Goal: Information Seeking & Learning: Compare options

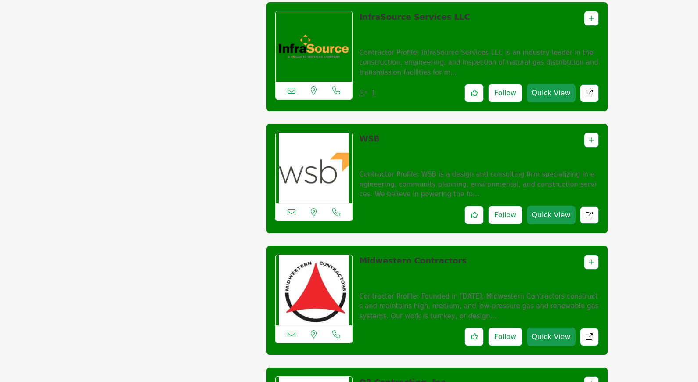
scroll to position [3949, 0]
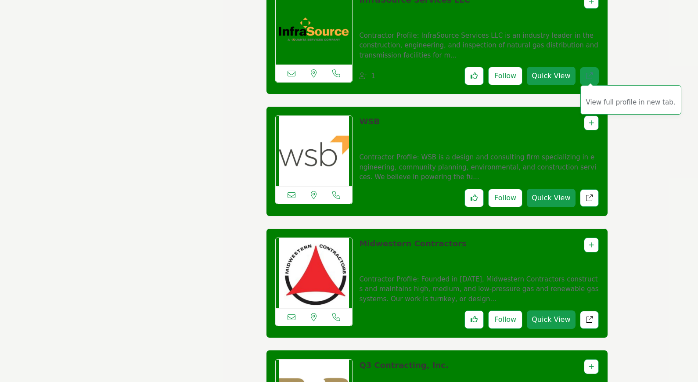
click at [584, 79] on link "View full profile in new tab." at bounding box center [589, 76] width 19 height 18
click at [589, 310] on div "Midwestern Contractors" at bounding box center [478, 284] width 239 height 92
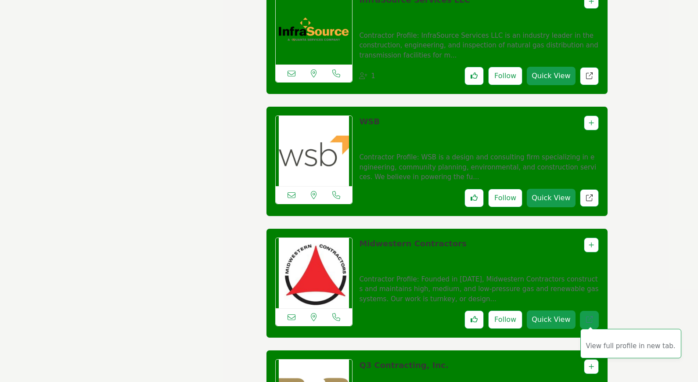
click at [591, 323] on icon "Redirect to listing" at bounding box center [589, 319] width 7 height 7
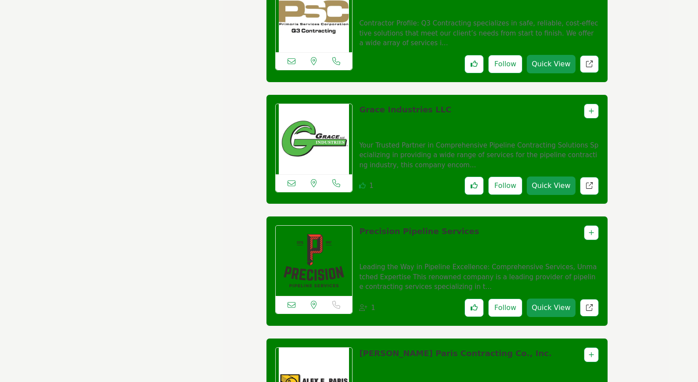
scroll to position [4339, 0]
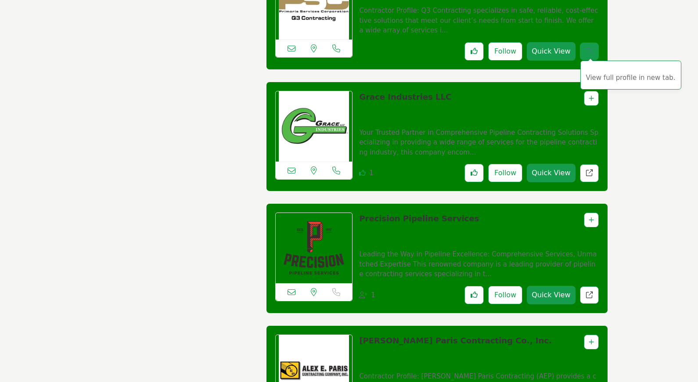
click at [586, 54] on icon "Redirect to listing" at bounding box center [589, 51] width 7 height 7
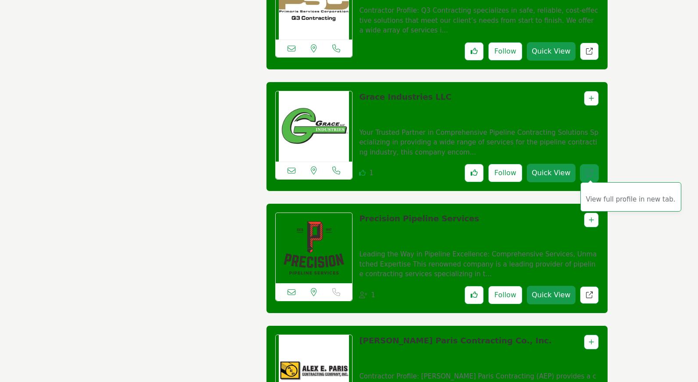
click at [591, 174] on link "View full profile in new tab." at bounding box center [589, 173] width 19 height 18
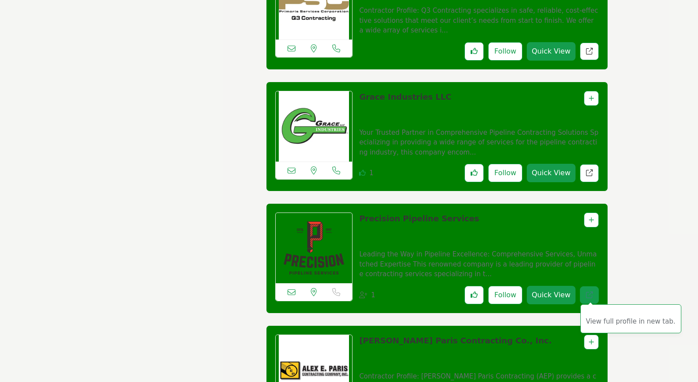
click at [591, 295] on link "View full profile in new tab." at bounding box center [589, 295] width 19 height 18
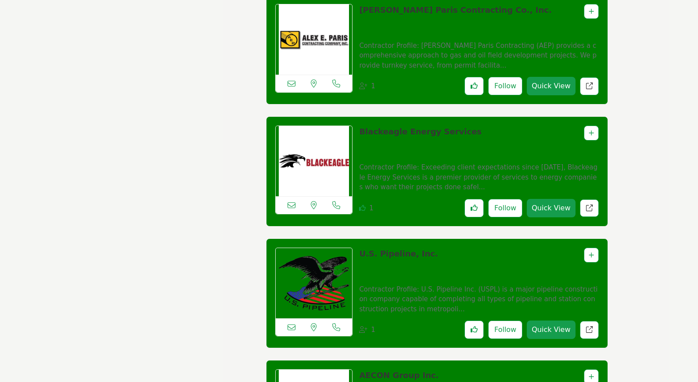
scroll to position [4681, 0]
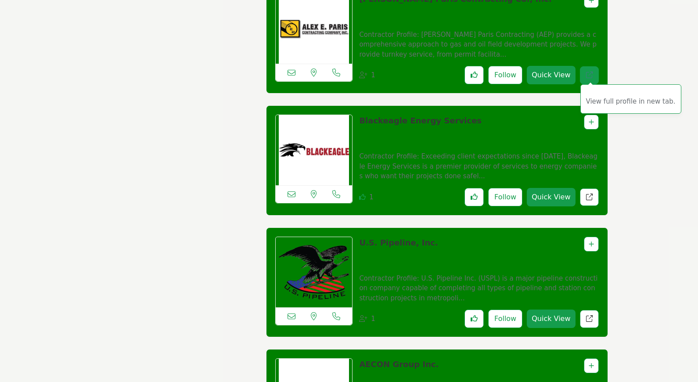
click at [587, 78] on icon "Redirect to listing" at bounding box center [589, 75] width 7 height 7
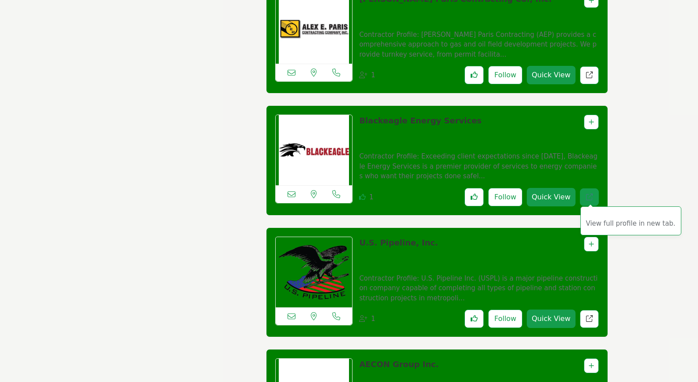
click at [594, 198] on link "View full profile in new tab." at bounding box center [589, 197] width 19 height 18
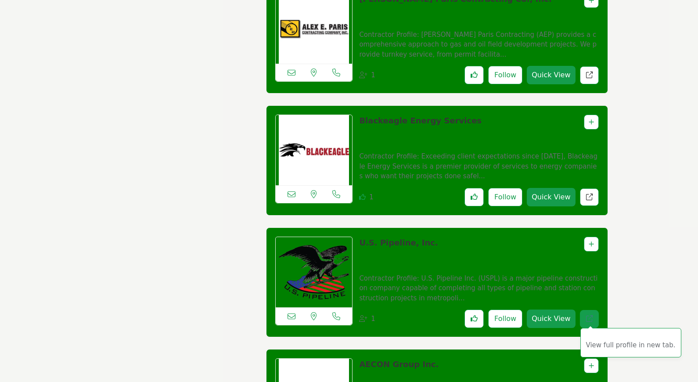
click at [591, 322] on icon "Redirect to listing" at bounding box center [589, 318] width 7 height 7
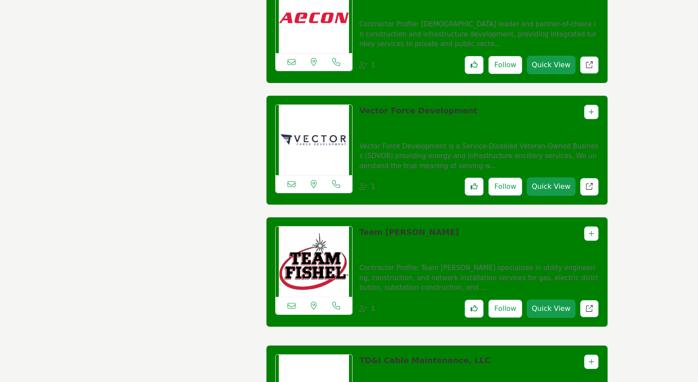
scroll to position [5071, 0]
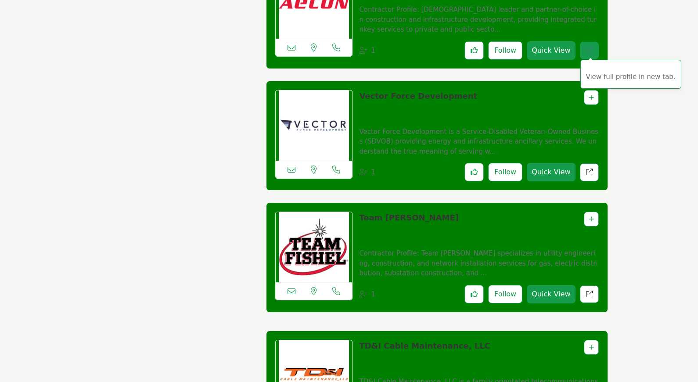
click at [584, 55] on link "View full profile in new tab." at bounding box center [589, 51] width 19 height 18
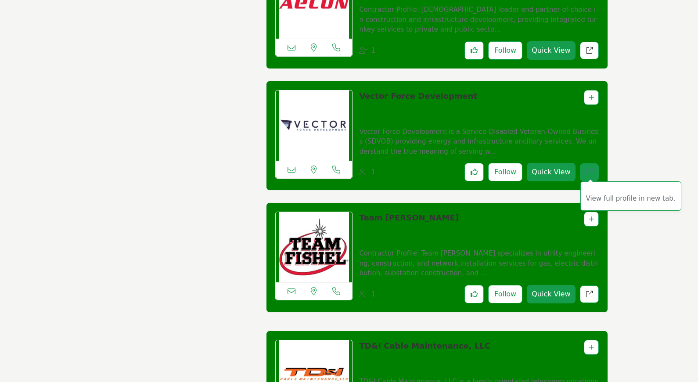
click at [590, 187] on span "View full profile in new tab." at bounding box center [630, 195] width 101 height 29
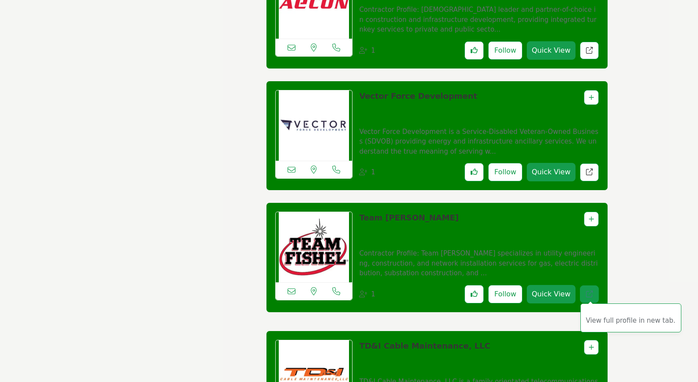
click at [594, 295] on link "View full profile in new tab." at bounding box center [589, 294] width 19 height 18
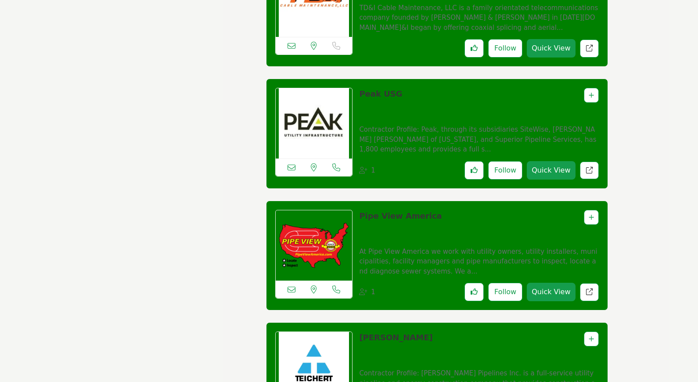
scroll to position [5461, 0]
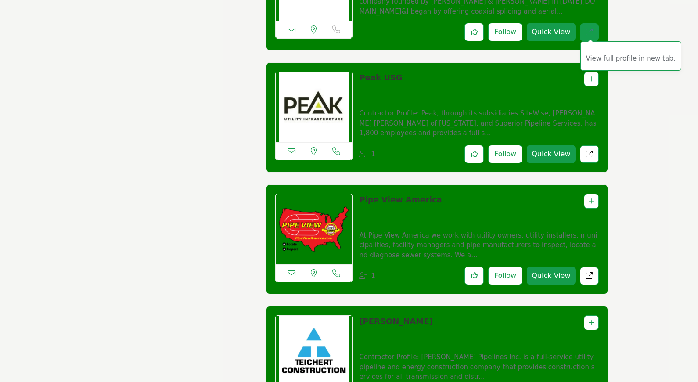
click at [591, 35] on icon "Redirect to listing" at bounding box center [589, 32] width 7 height 7
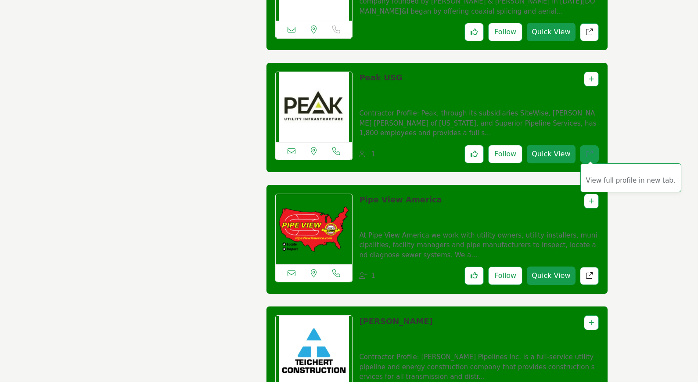
click at [595, 163] on link "View full profile in new tab." at bounding box center [589, 154] width 19 height 18
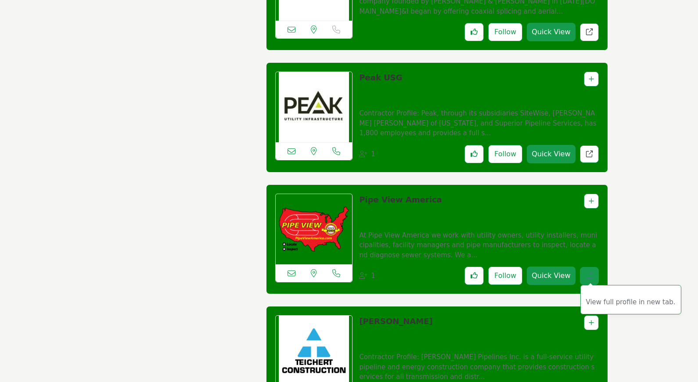
click at [587, 279] on icon "Redirect to listing" at bounding box center [589, 275] width 7 height 7
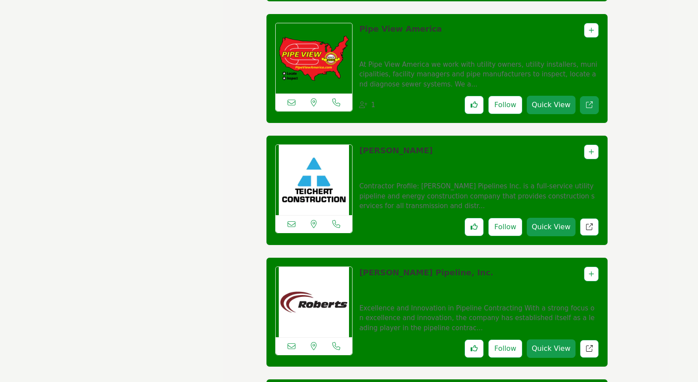
scroll to position [5754, 0]
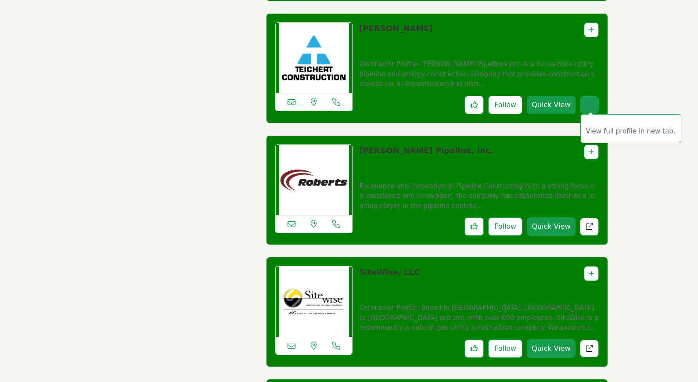
click at [591, 108] on icon "Redirect to listing" at bounding box center [589, 104] width 7 height 7
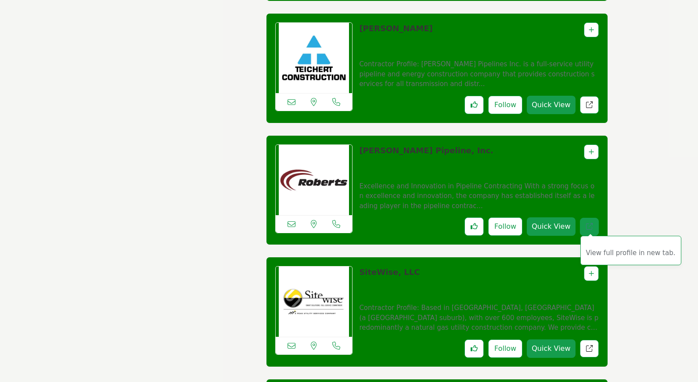
click at [586, 230] on link "View full profile in new tab." at bounding box center [589, 227] width 19 height 18
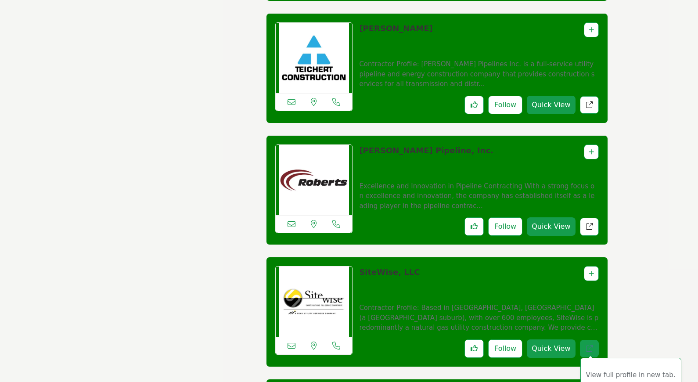
click at [593, 357] on link "View full profile in new tab." at bounding box center [589, 349] width 19 height 18
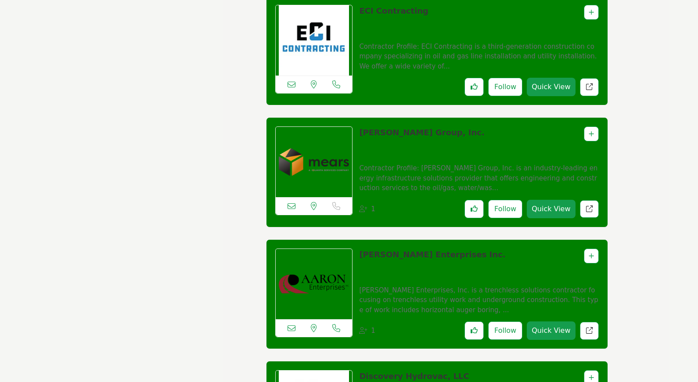
scroll to position [6144, 0]
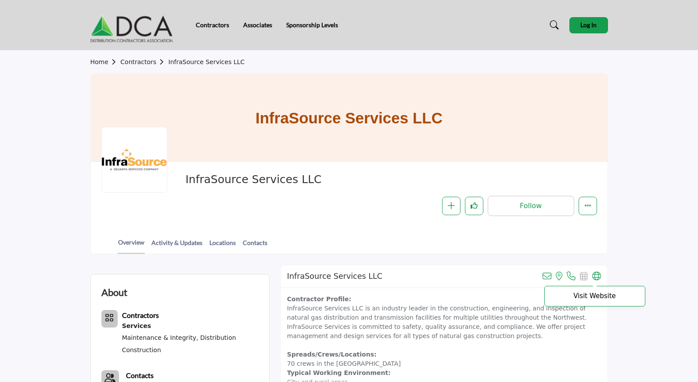
click at [598, 274] on icon at bounding box center [596, 276] width 9 height 9
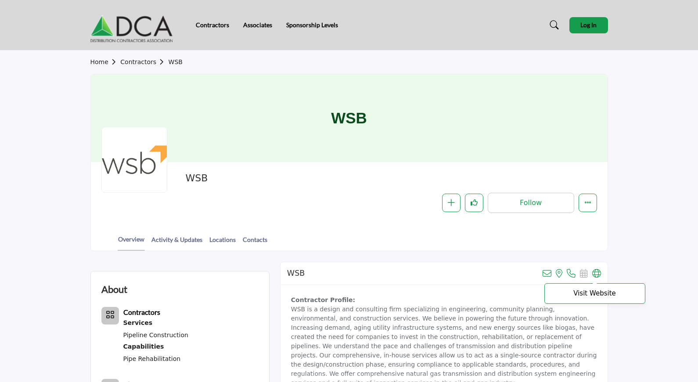
click at [595, 271] on icon at bounding box center [596, 273] width 9 height 9
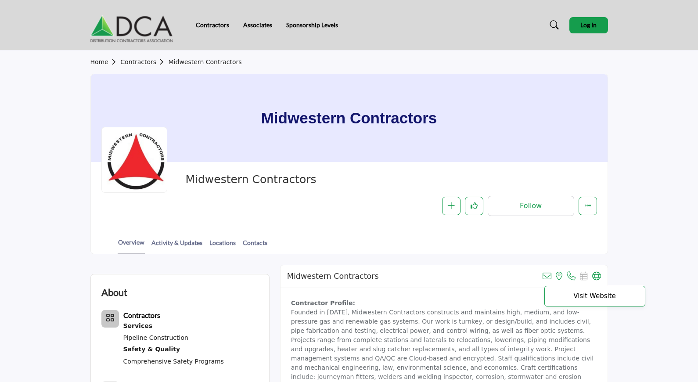
click at [598, 274] on icon at bounding box center [596, 276] width 9 height 9
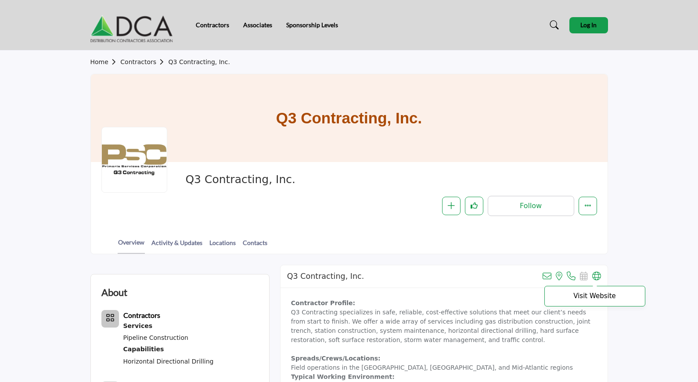
click at [596, 275] on icon at bounding box center [596, 276] width 9 height 9
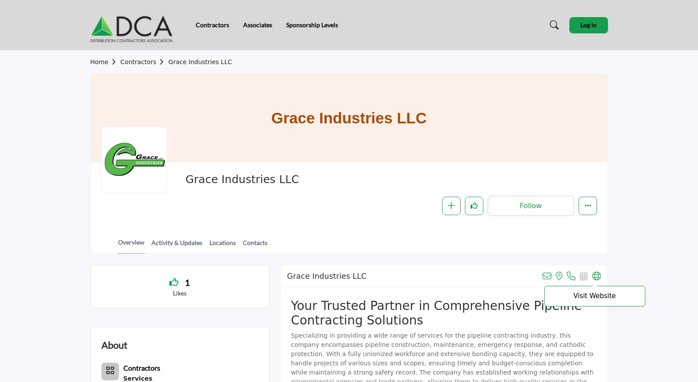
click at [599, 273] on icon at bounding box center [596, 276] width 9 height 9
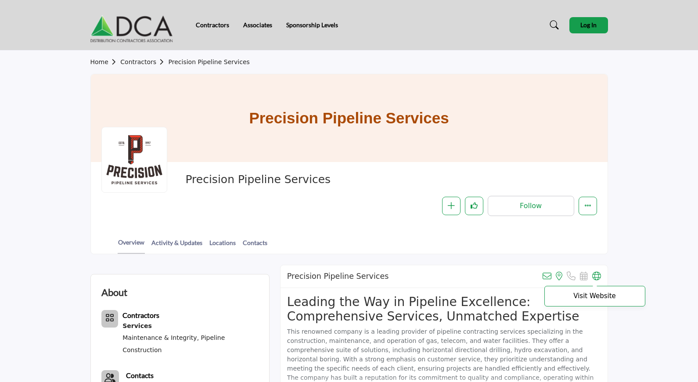
click at [592, 277] on icon at bounding box center [596, 276] width 9 height 9
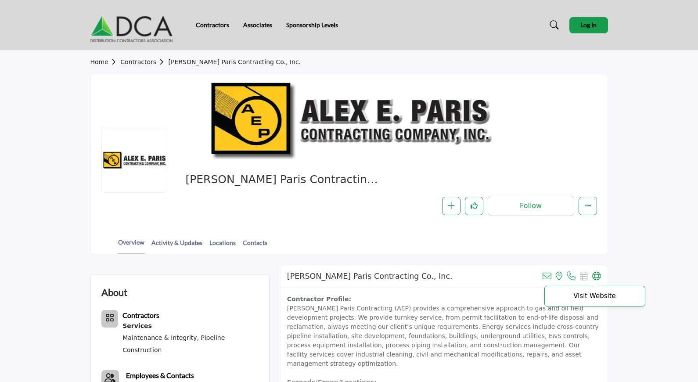
click at [598, 277] on icon at bounding box center [596, 276] width 9 height 9
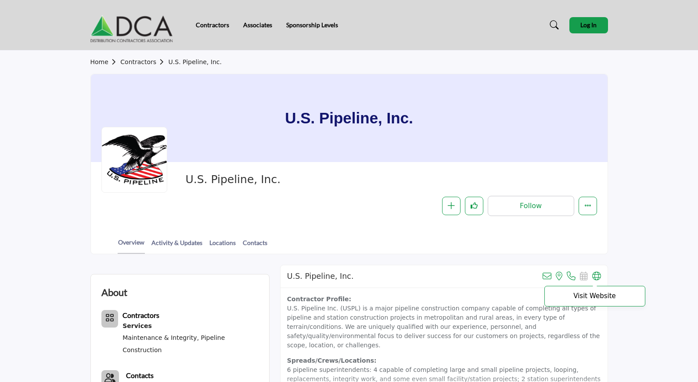
click at [600, 275] on icon at bounding box center [596, 276] width 9 height 9
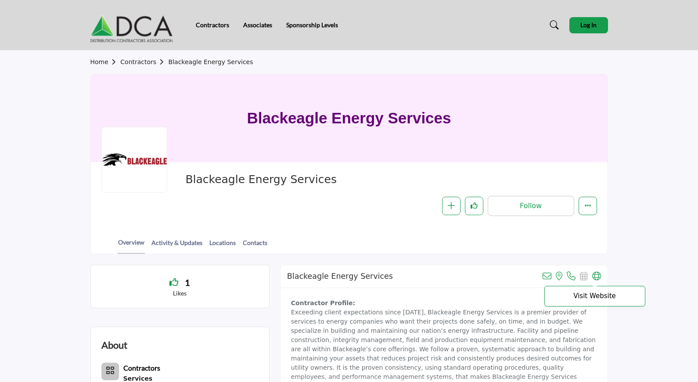
click at [597, 279] on icon at bounding box center [596, 276] width 9 height 9
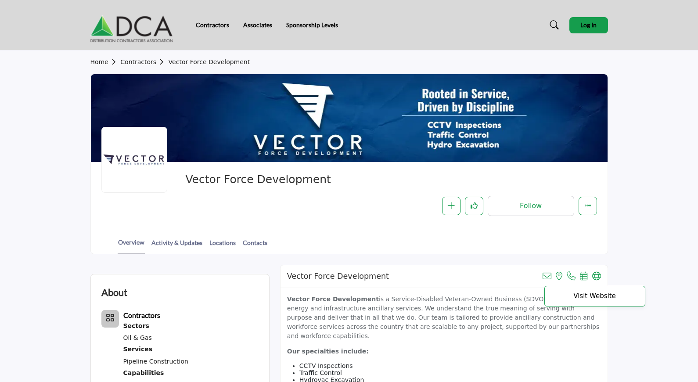
click at [592, 277] on icon at bounding box center [596, 276] width 9 height 9
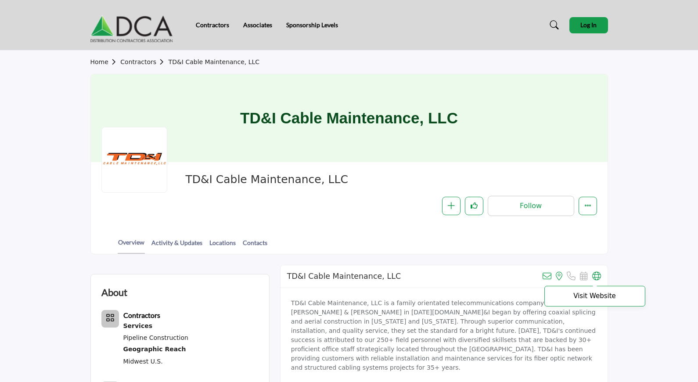
click at [599, 275] on icon at bounding box center [596, 276] width 9 height 9
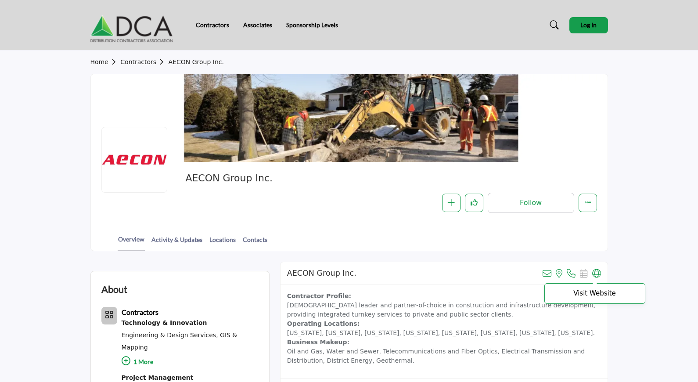
click at [599, 270] on icon at bounding box center [596, 273] width 9 height 9
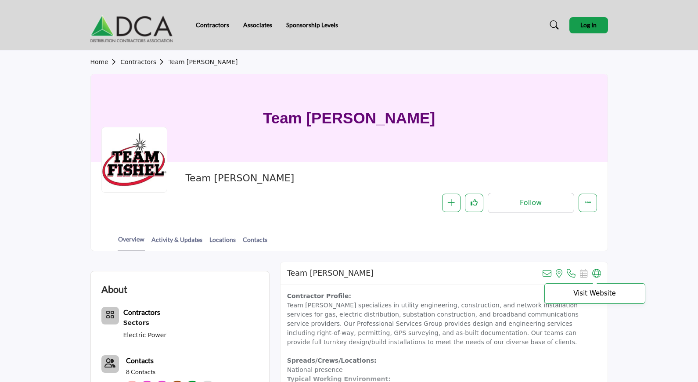
click at [598, 270] on icon at bounding box center [596, 273] width 9 height 9
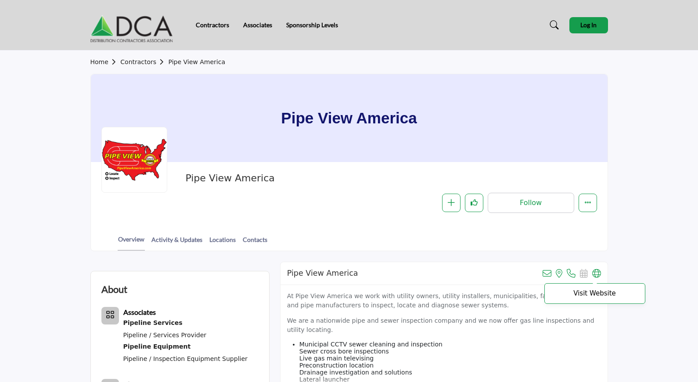
click at [596, 273] on icon at bounding box center [596, 273] width 9 height 9
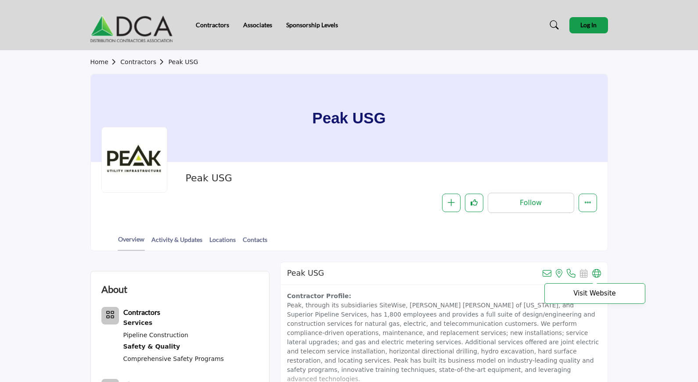
click at [593, 271] on icon at bounding box center [596, 273] width 9 height 9
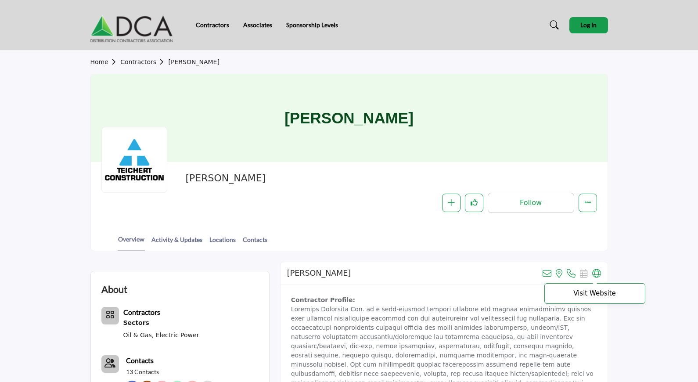
click at [599, 271] on icon at bounding box center [596, 273] width 9 height 9
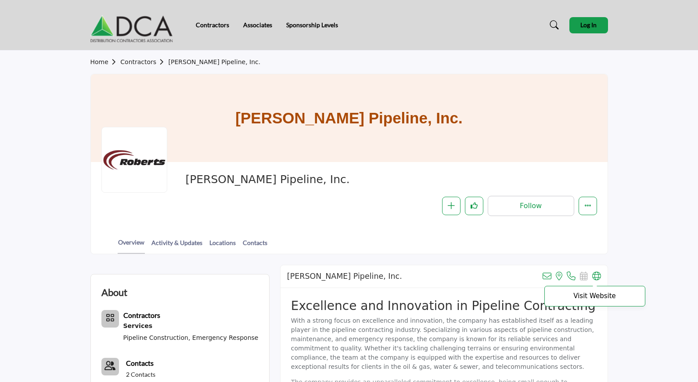
click at [592, 278] on icon at bounding box center [596, 276] width 9 height 9
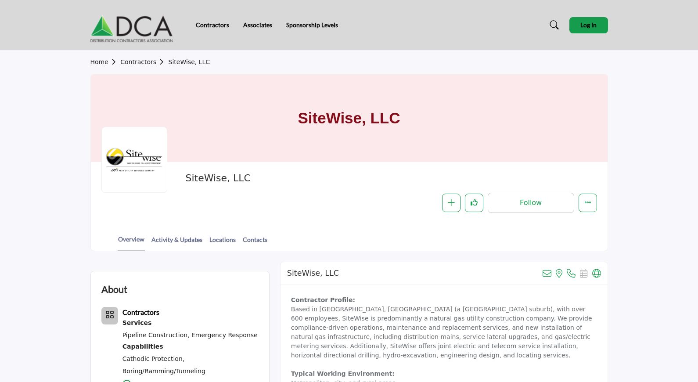
click at [597, 268] on div "SiteWise, LLC View email address of this listing View the location of this list…" at bounding box center [444, 273] width 327 height 23
click at [600, 273] on icon at bounding box center [596, 273] width 9 height 9
